Goal: Task Accomplishment & Management: Complete application form

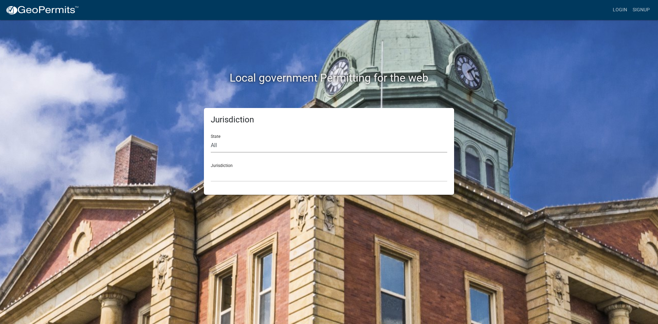
click at [216, 144] on select "All [US_STATE] [US_STATE] [US_STATE] [US_STATE] [US_STATE] [US_STATE] [US_STATE…" at bounding box center [329, 145] width 236 height 14
select select "[US_STATE]"
click at [211, 138] on select "All [US_STATE] [US_STATE] [US_STATE] [US_STATE] [US_STATE] [US_STATE] [US_STATE…" at bounding box center [329, 145] width 236 height 14
drag, startPoint x: 219, startPoint y: 152, endPoint x: 229, endPoint y: 175, distance: 25.9
click at [229, 175] on select "[GEOGRAPHIC_DATA], [US_STATE][PERSON_NAME][GEOGRAPHIC_DATA], [US_STATE][PERSON_…" at bounding box center [329, 175] width 236 height 14
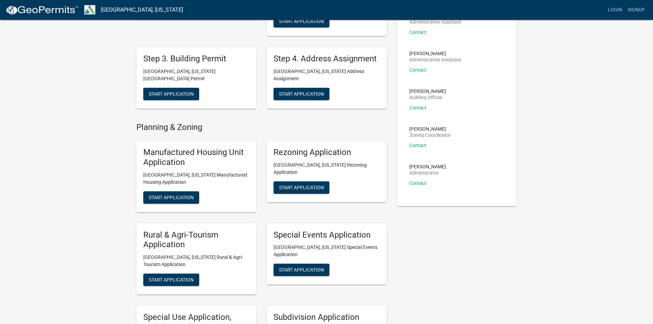
scroll to position [206, 0]
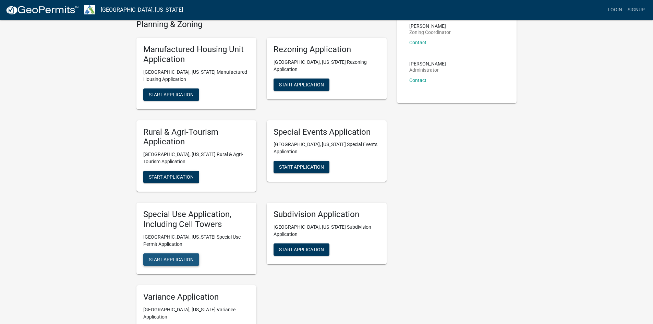
click at [174, 256] on span "Start Application" at bounding box center [171, 258] width 45 height 5
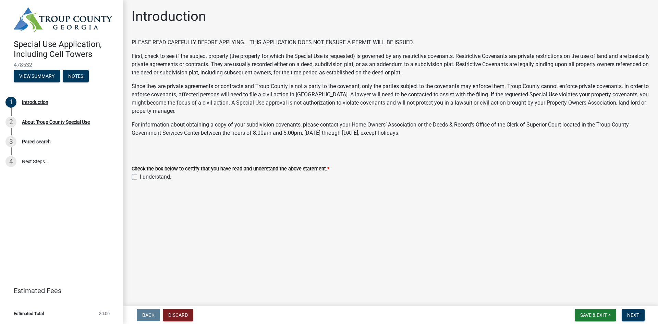
click at [140, 176] on label "I understand." at bounding box center [156, 177] width 32 height 8
click at [140, 176] on input "I understand." at bounding box center [142, 175] width 4 height 4
checkbox input "true"
click at [631, 316] on span "Next" at bounding box center [633, 314] width 12 height 5
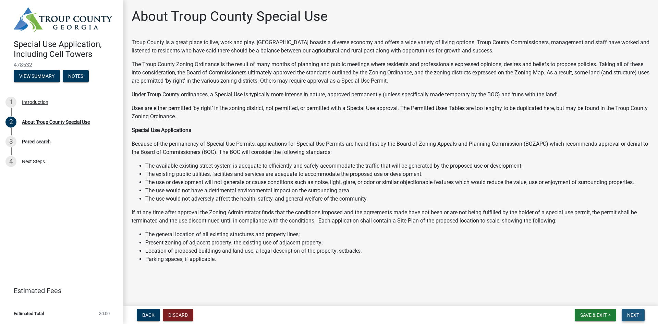
click at [638, 315] on span "Next" at bounding box center [633, 314] width 12 height 5
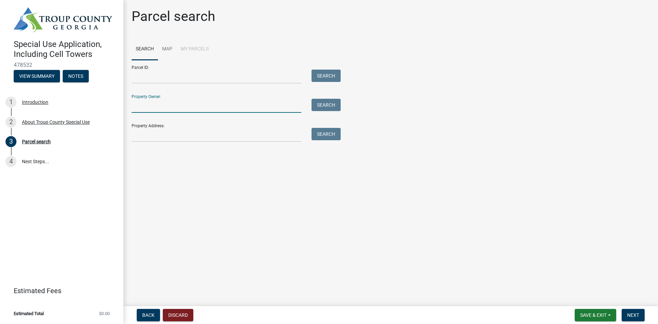
click at [147, 105] on input "Property Owner:" at bounding box center [217, 106] width 170 height 14
click at [146, 137] on input "Property Address:" at bounding box center [217, 135] width 170 height 14
click at [150, 319] on button "Back" at bounding box center [148, 315] width 23 height 12
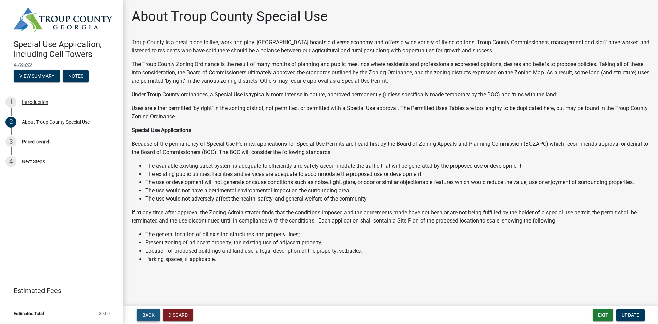
click at [150, 319] on button "Back" at bounding box center [148, 315] width 23 height 12
